Goal: Information Seeking & Learning: Learn about a topic

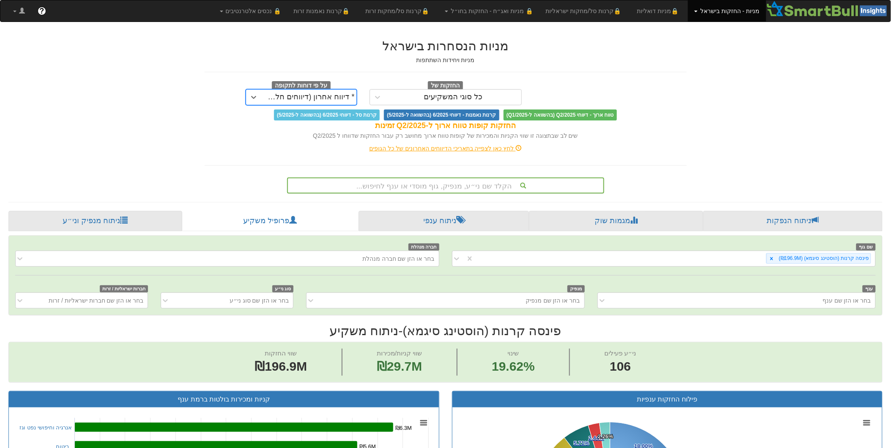
click at [420, 183] on div "הקלד שם ני״ע, מנפיק, גוף מוסדי או ענף לחיפוש..." at bounding box center [446, 185] width 316 height 14
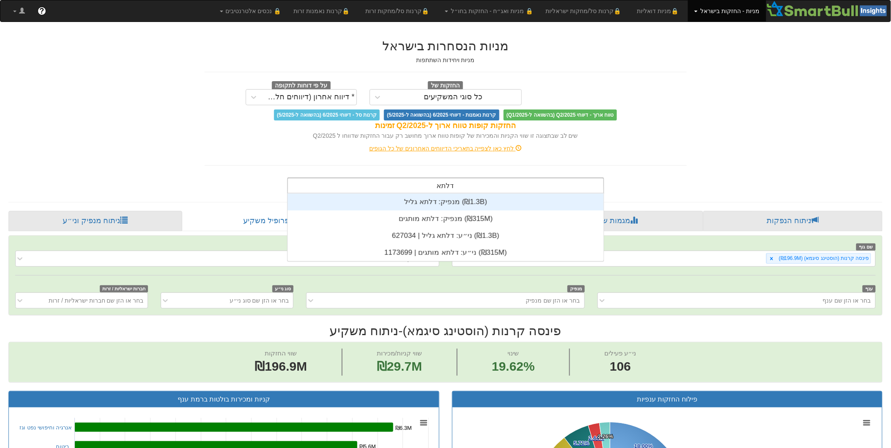
scroll to position [34, 0]
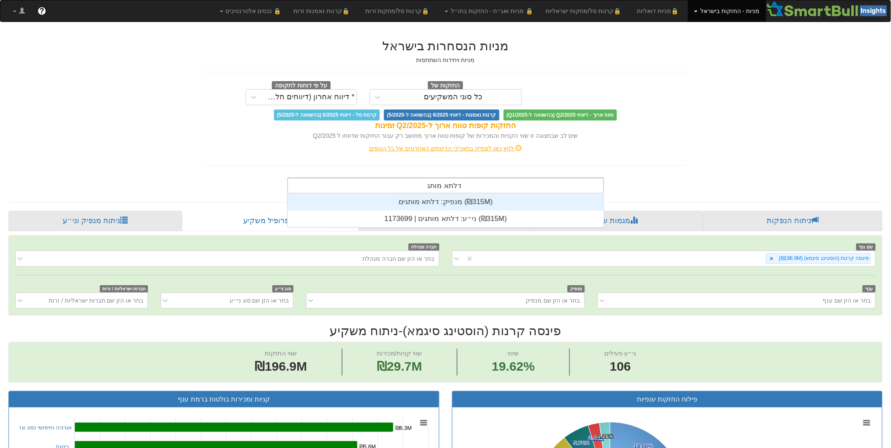
type input "דלתא מותגים"
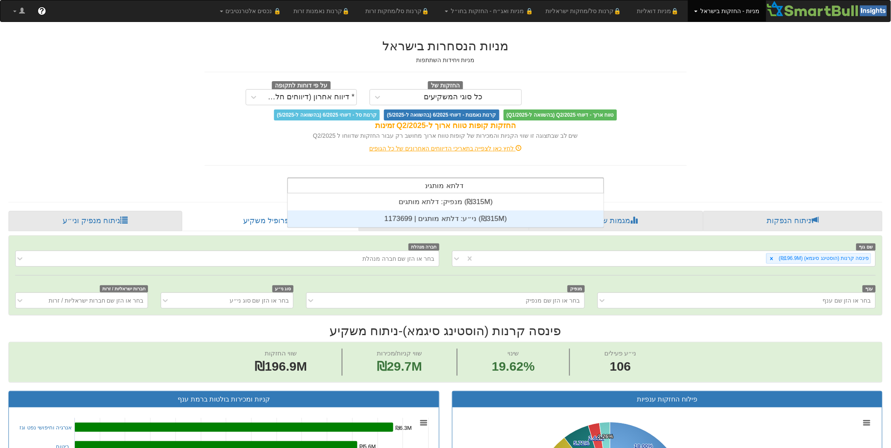
click at [437, 218] on div "ני״ע: ‏דלתא מותגים | 1173699 ‎(₪315M)‎" at bounding box center [446, 219] width 316 height 17
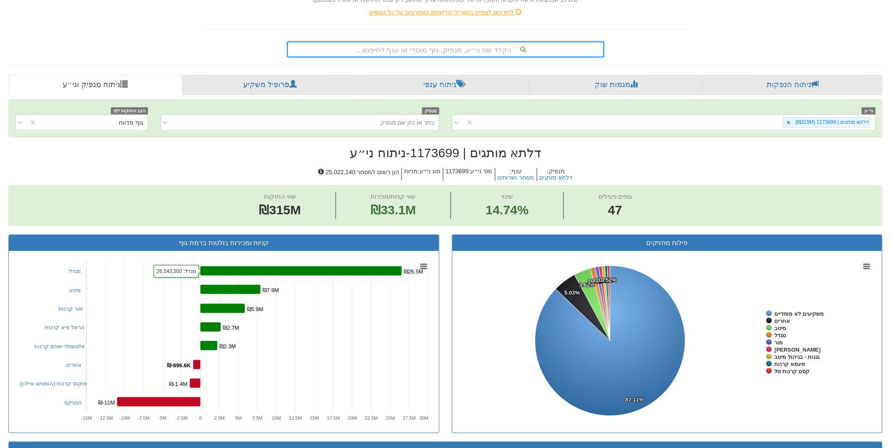
scroll to position [47, 0]
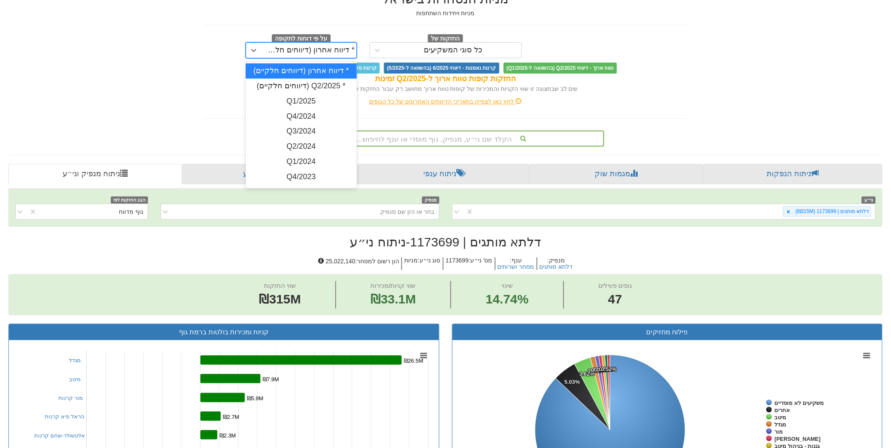
click at [325, 56] on div "* דיווח אחרון (דיווחים חלקיים)" at bounding box center [309, 51] width 95 height 14
click at [306, 117] on div "Q4/2024" at bounding box center [301, 116] width 111 height 15
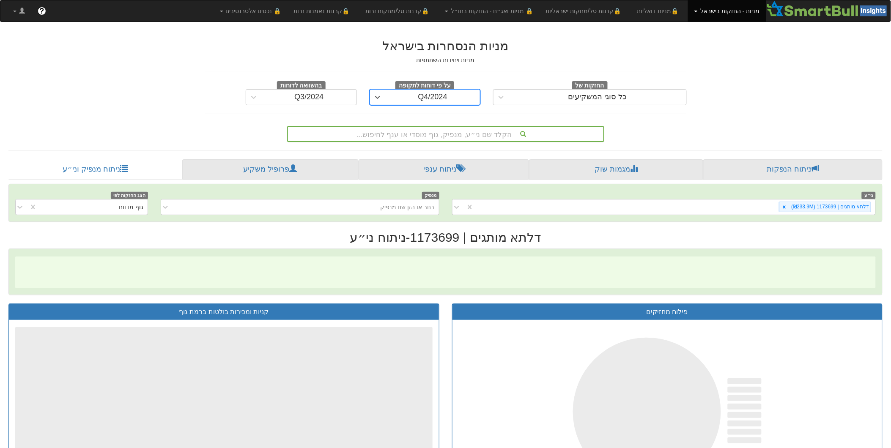
scroll to position [0, 1456]
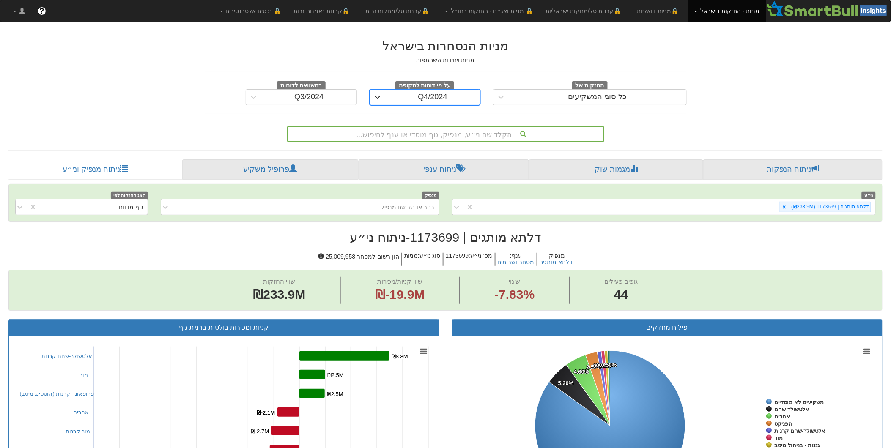
click at [381, 96] on icon at bounding box center [377, 97] width 8 height 8
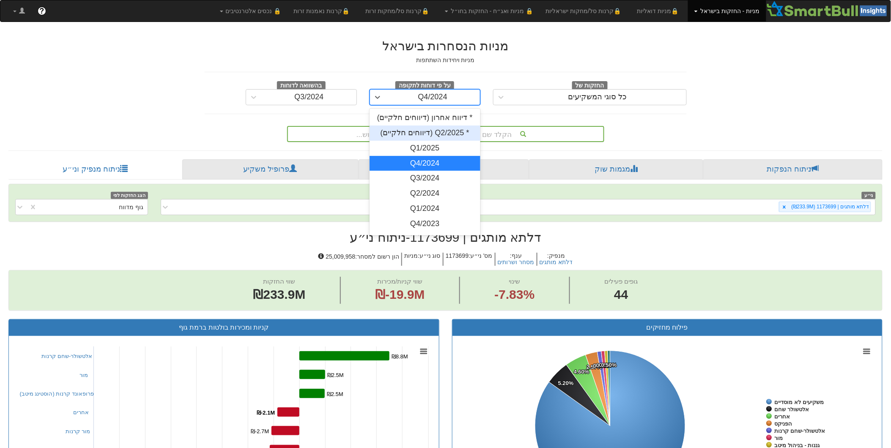
click at [424, 134] on div "* Q2/2025 (דיווחים חלקיים)" at bounding box center [425, 133] width 111 height 15
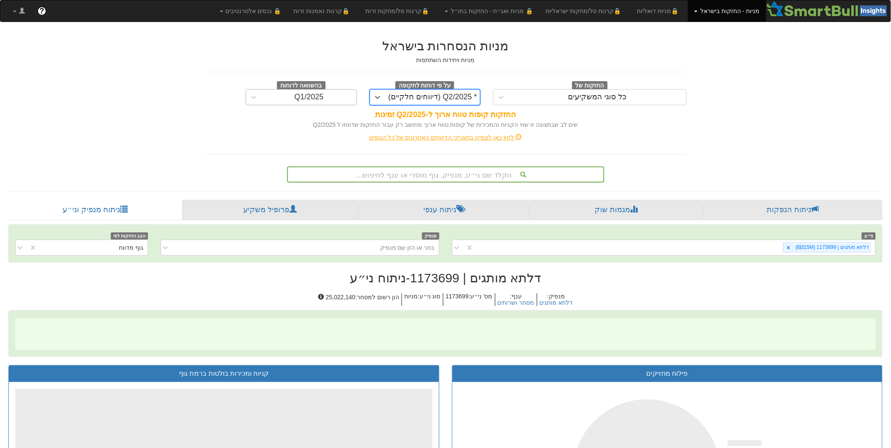
scroll to position [0, 1456]
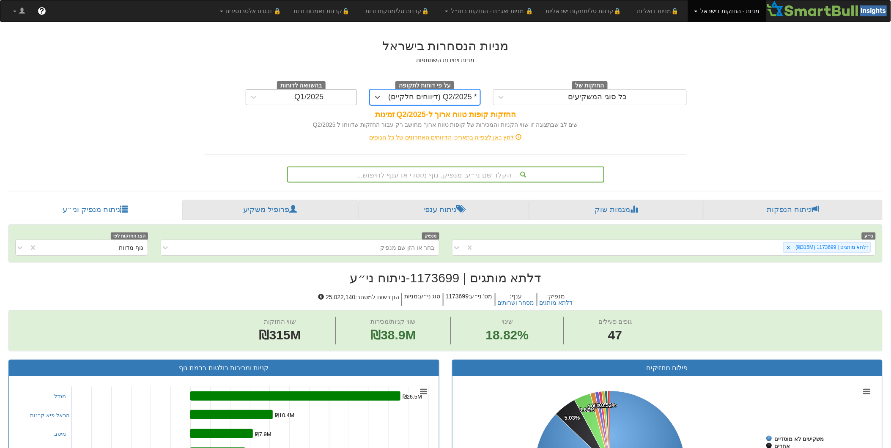
click at [269, 97] on div "Q1/2025" at bounding box center [309, 98] width 95 height 14
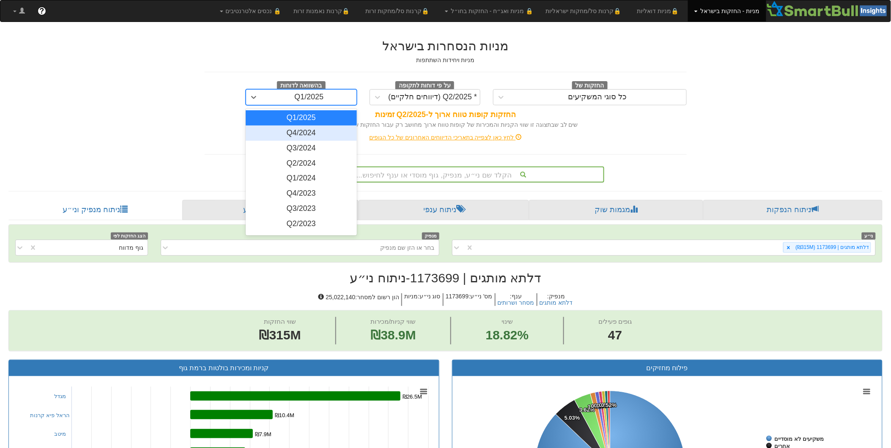
click at [324, 134] on div "Q4/2024" at bounding box center [301, 133] width 111 height 15
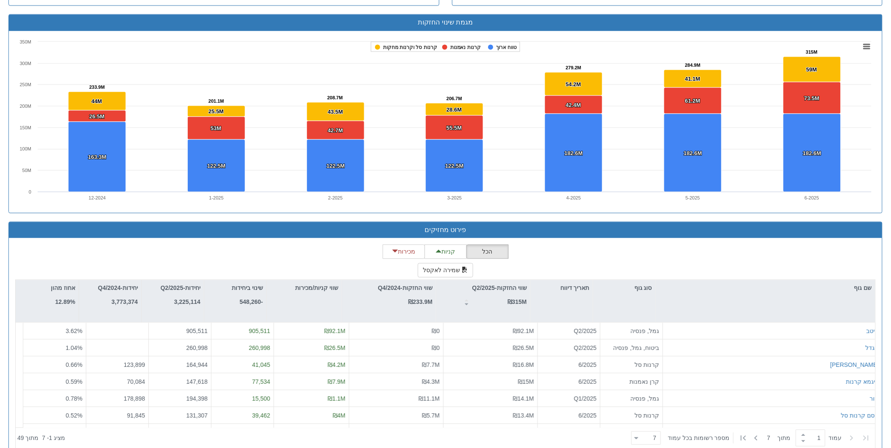
scroll to position [658, 0]
